Goal: Transaction & Acquisition: Purchase product/service

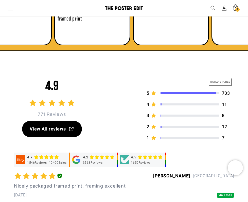
scroll to position [0, 439]
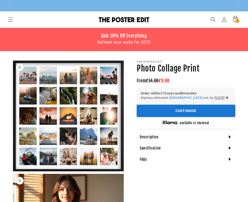
scroll to position [0, 439]
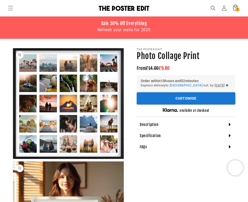
scroll to position [0, 439]
click at [117, 10] on img at bounding box center [124, 8] width 51 height 5
